Goal: Information Seeking & Learning: Learn about a topic

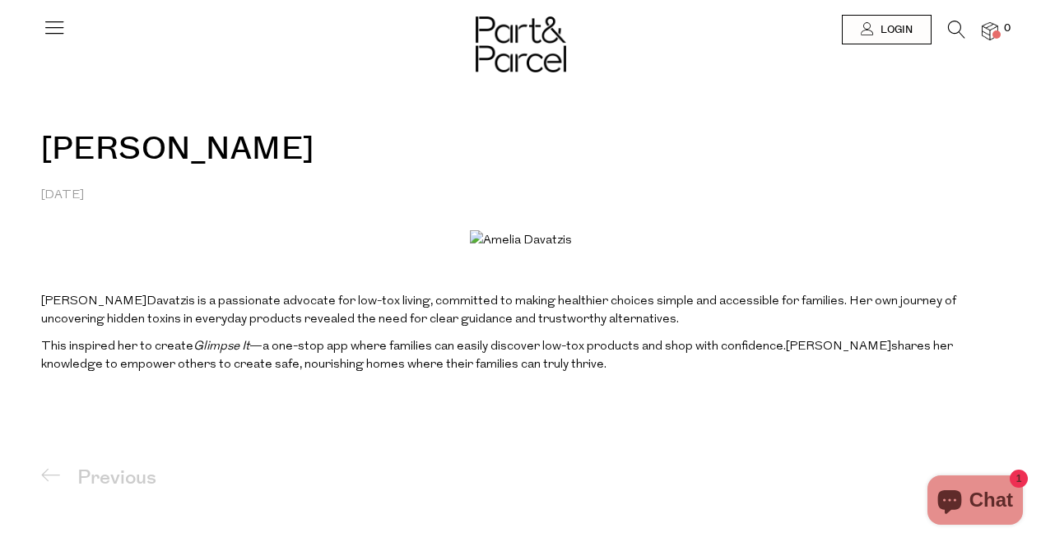
click at [45, 27] on icon at bounding box center [54, 27] width 23 height 23
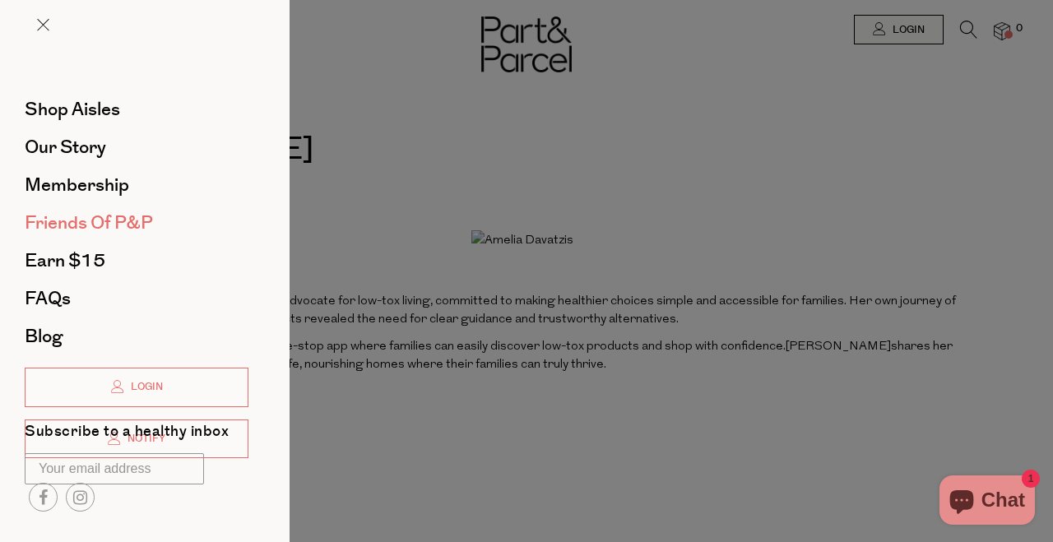
click at [111, 223] on span "Friends of P&P" at bounding box center [89, 223] width 128 height 26
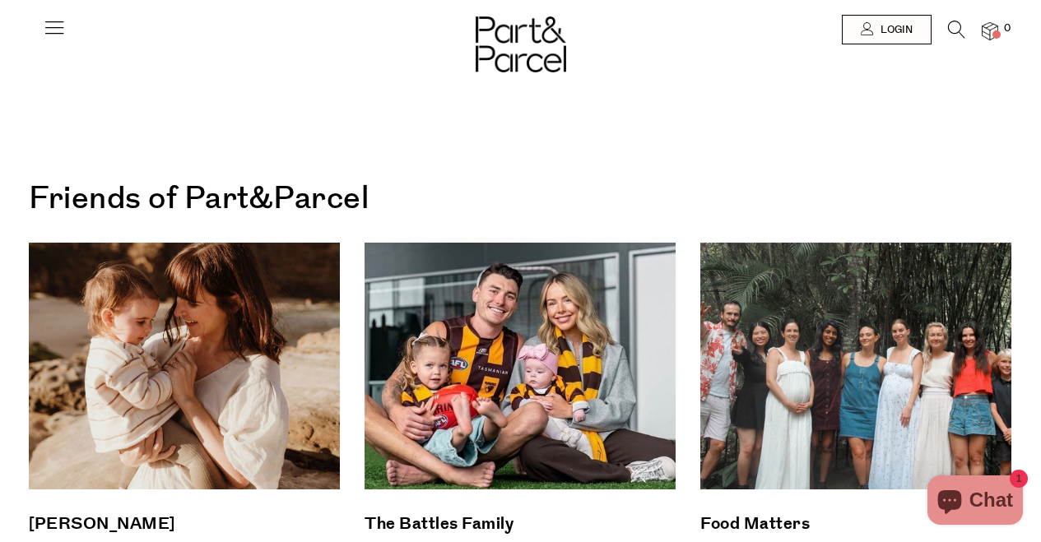
drag, startPoint x: 55, startPoint y: 25, endPoint x: 78, endPoint y: 37, distance: 26.1
click at [55, 25] on icon at bounding box center [54, 27] width 23 height 23
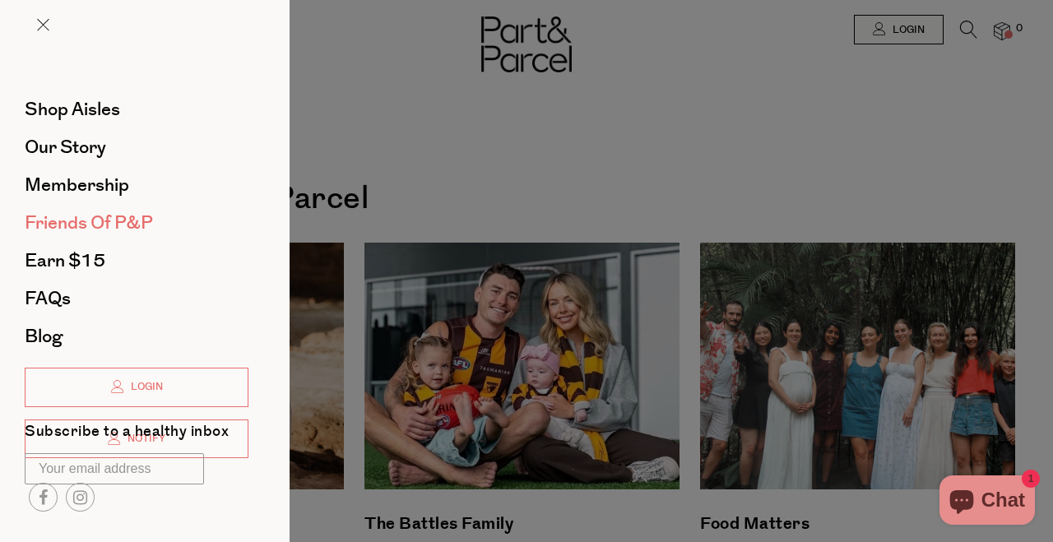
click at [89, 231] on span "Friends of P&P" at bounding box center [89, 223] width 128 height 26
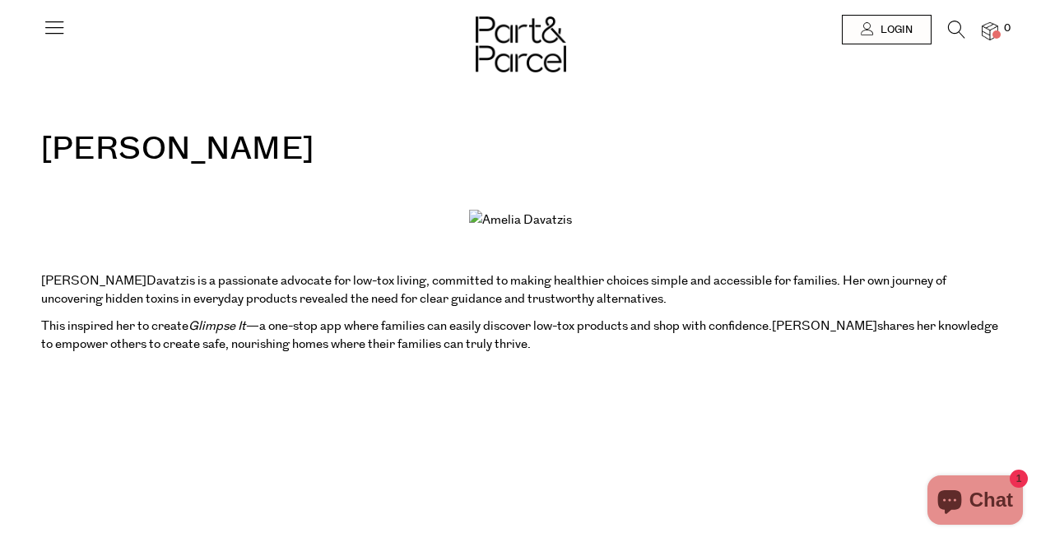
click at [57, 25] on icon at bounding box center [54, 27] width 23 height 23
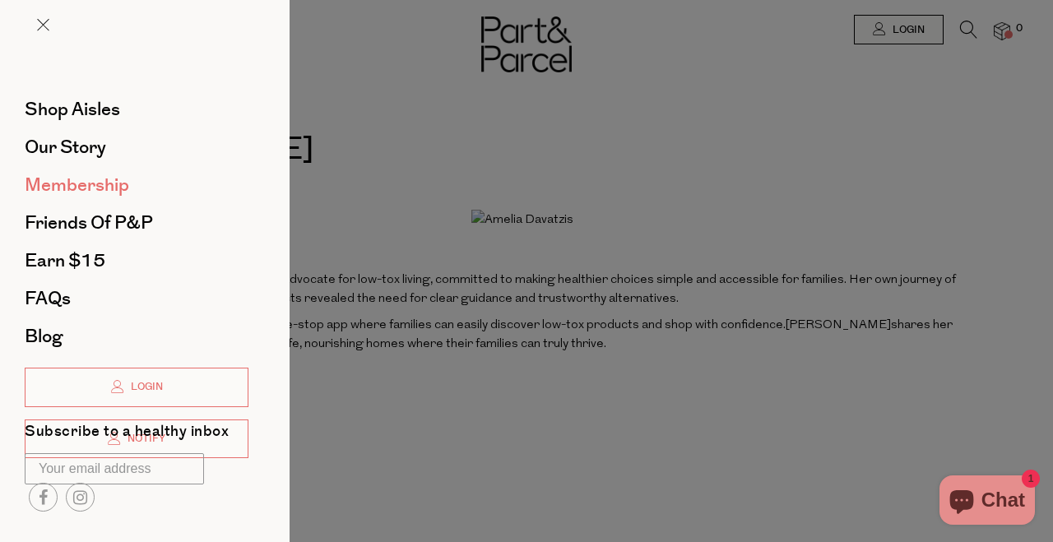
click at [102, 178] on span "Membership" at bounding box center [77, 185] width 105 height 26
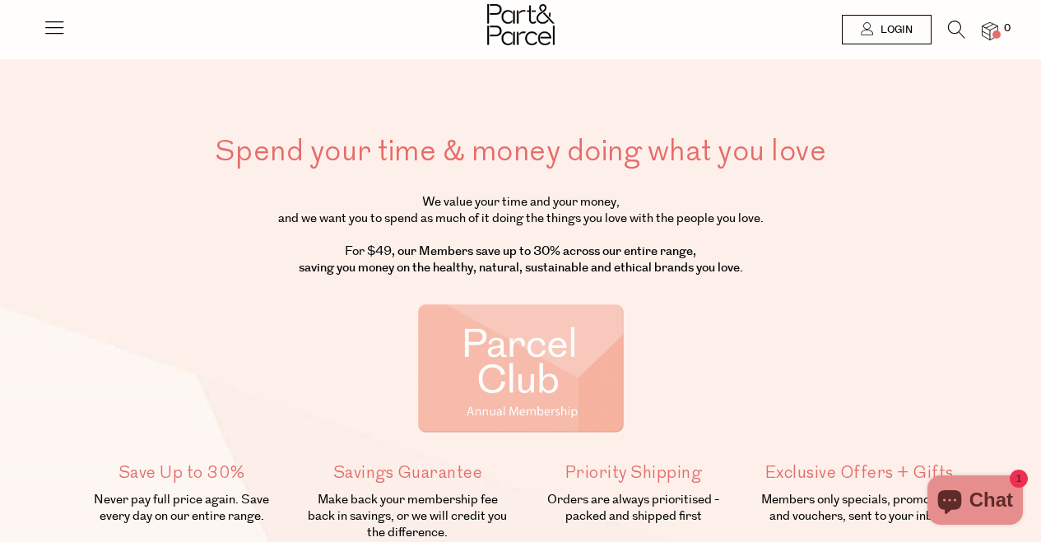
click at [104, 193] on div "Spend your time & money doing what you love We value your time and your money, …" at bounding box center [521, 379] width 910 height 494
click at [58, 27] on icon at bounding box center [54, 27] width 23 height 23
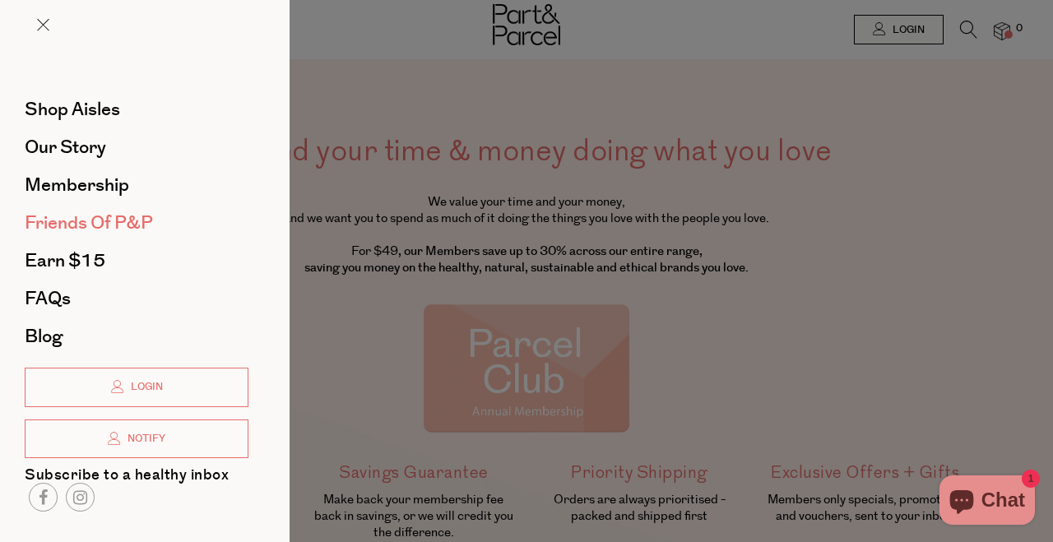
click at [109, 224] on span "Friends of P&P" at bounding box center [89, 223] width 128 height 26
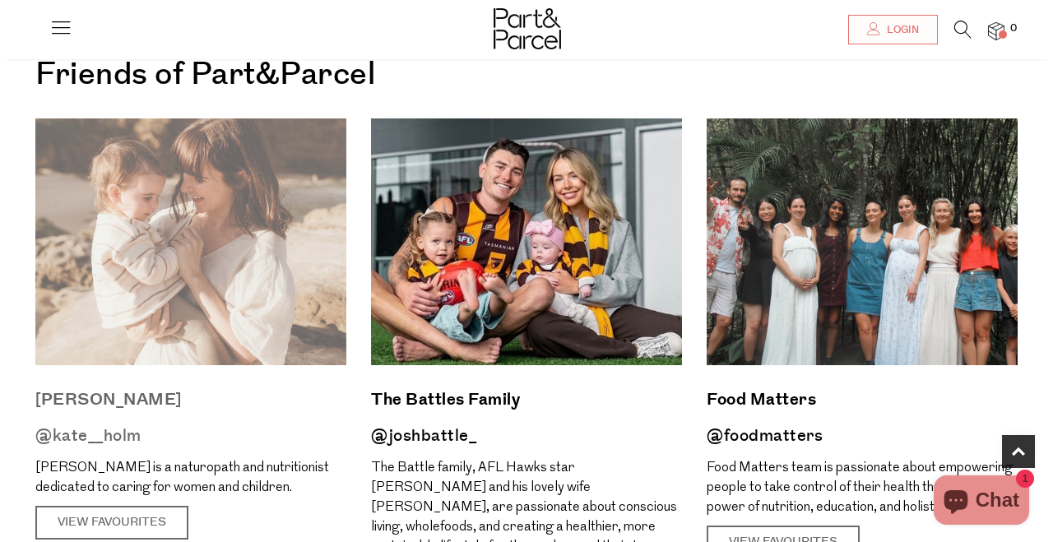
scroll to position [341, 0]
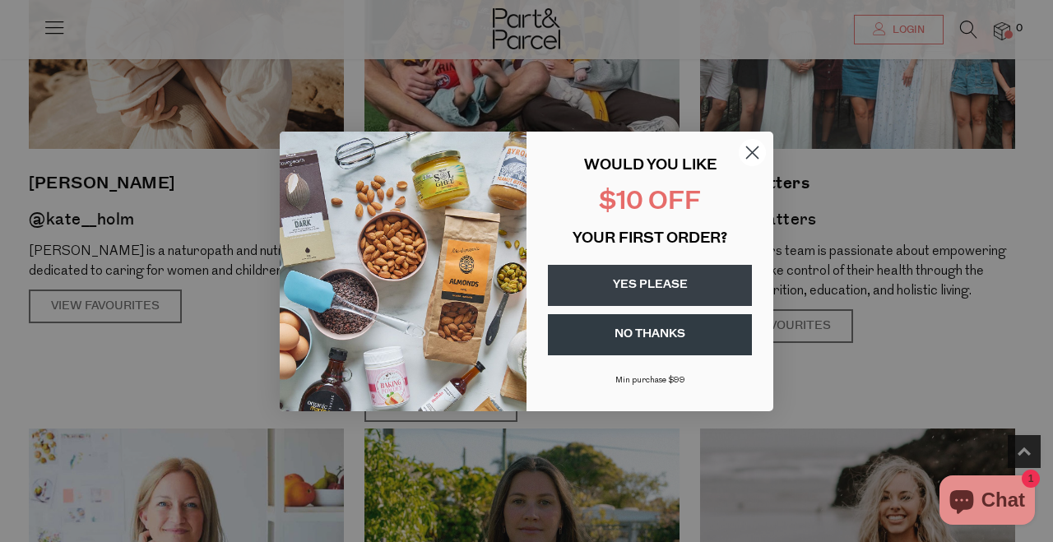
click at [45, 31] on div "Close dialog WOULD YOU LIKE $10 OFF YOUR FIRST ORDER? YES PLEASE NO THANKS [PER…" at bounding box center [526, 271] width 1053 height 542
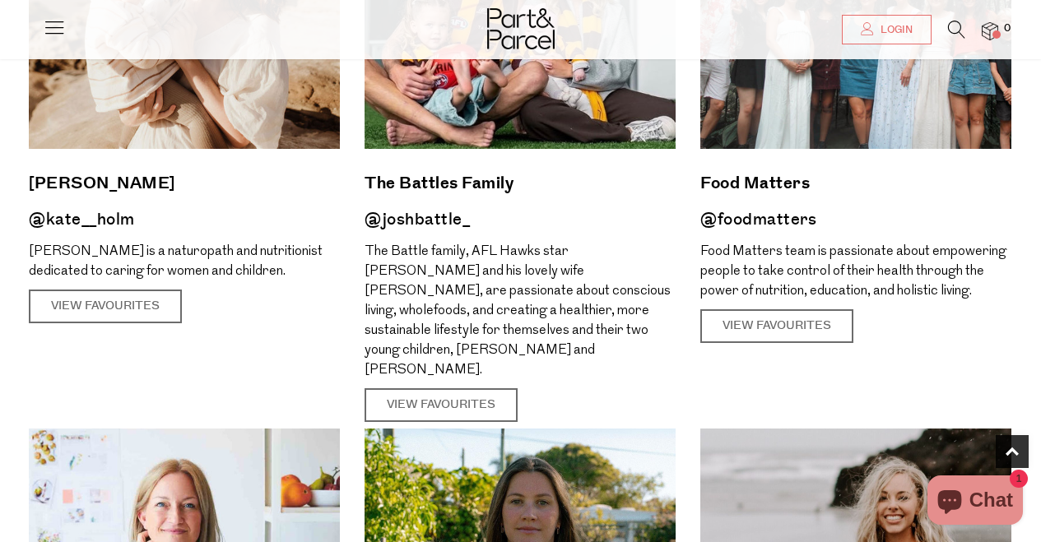
click at [48, 28] on icon at bounding box center [54, 27] width 23 height 23
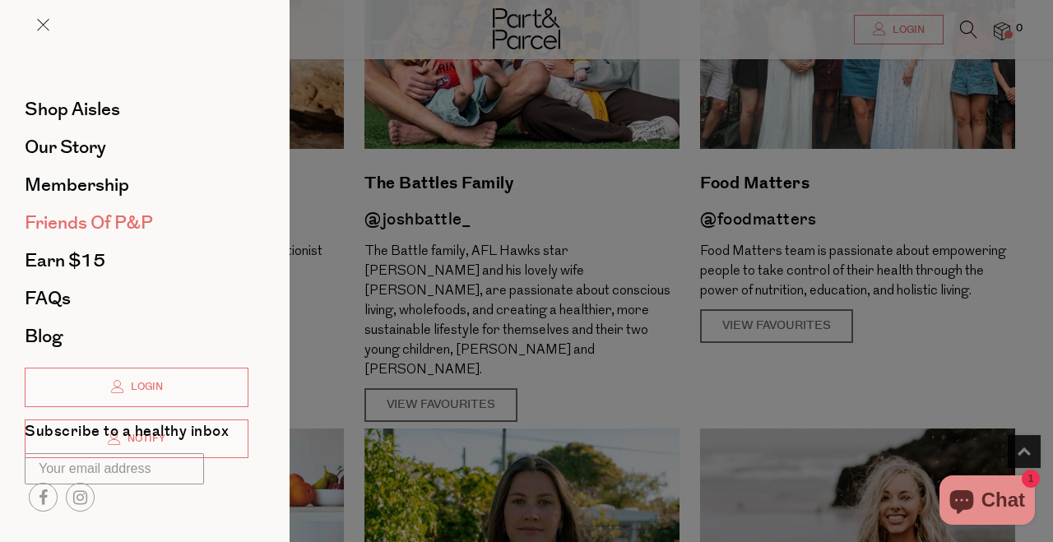
click at [79, 211] on span "Friends of P&P" at bounding box center [89, 223] width 128 height 26
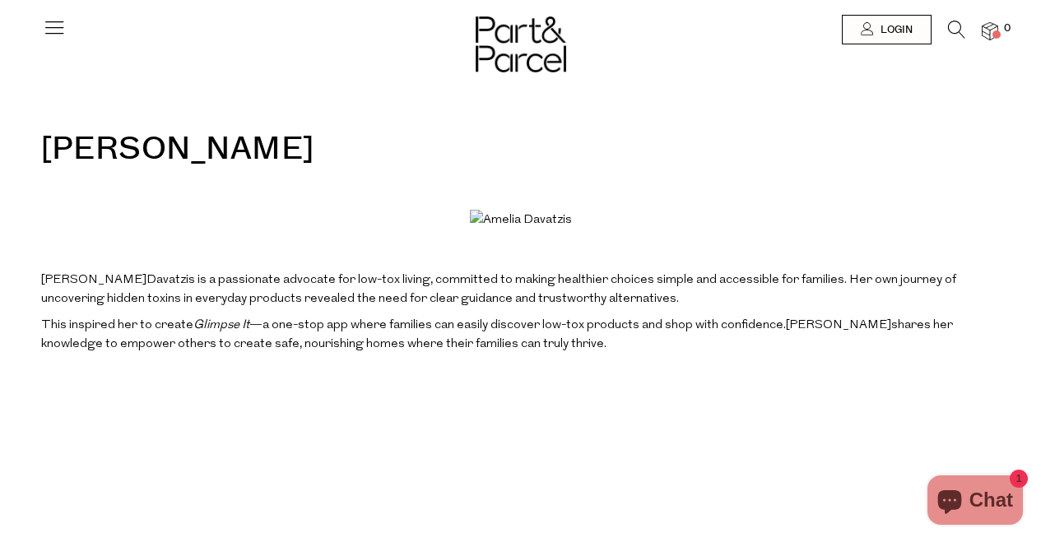
click at [45, 22] on icon at bounding box center [54, 27] width 23 height 23
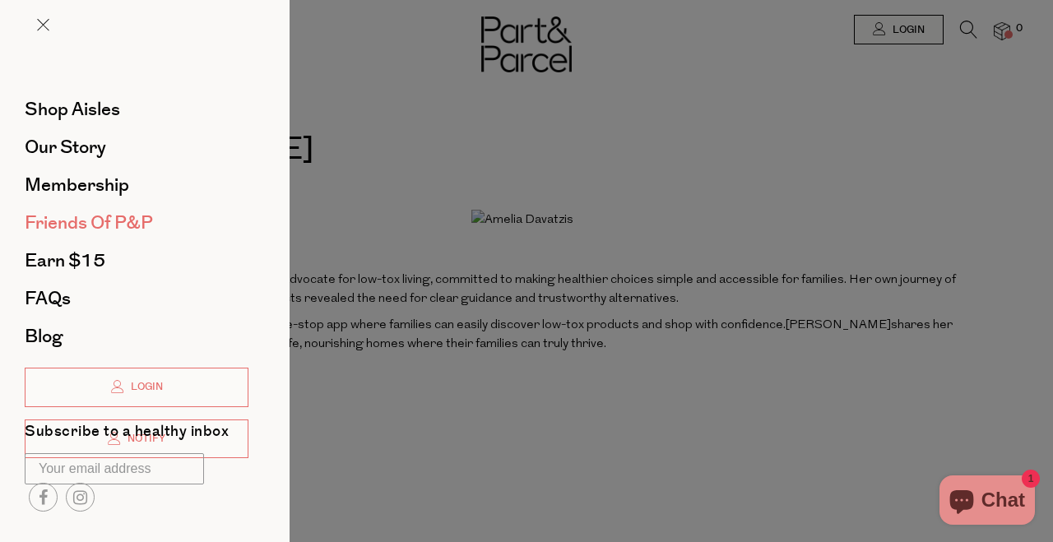
click at [128, 212] on span "Friends of P&P" at bounding box center [89, 223] width 128 height 26
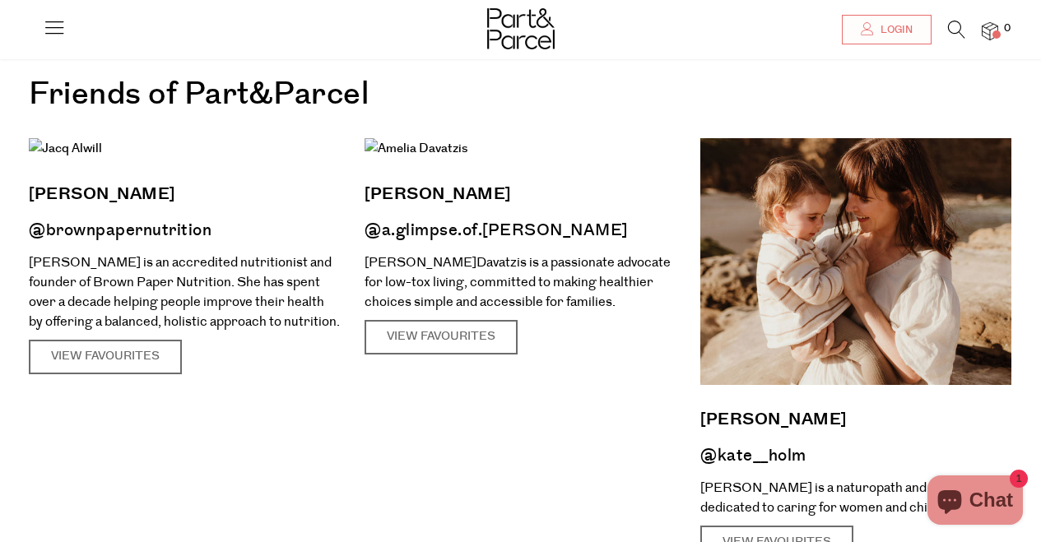
scroll to position [108, 0]
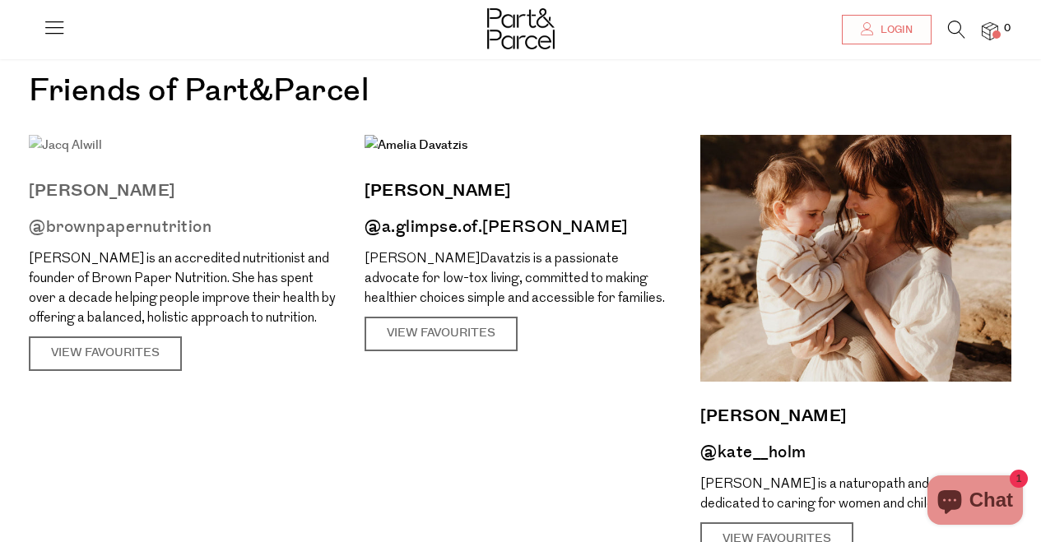
click at [102, 156] on img at bounding box center [65, 145] width 73 height 21
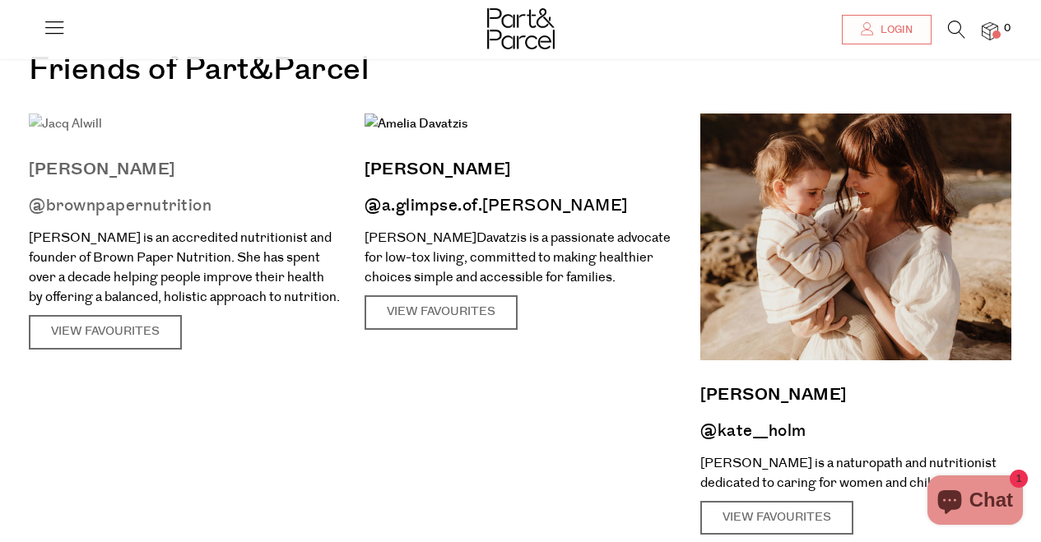
scroll to position [135, 0]
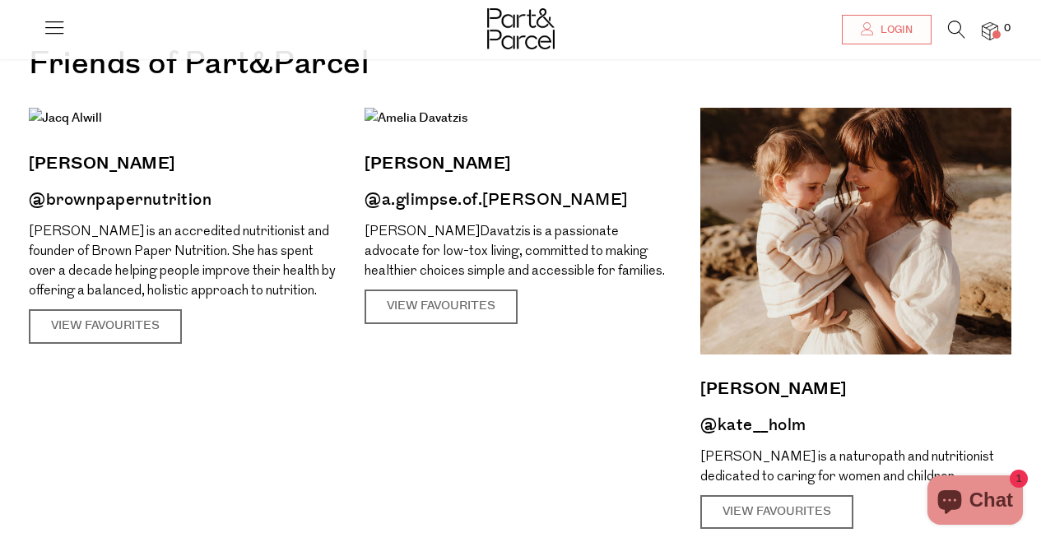
click at [342, 16] on div at bounding box center [520, 24] width 1041 height 49
